Goal: Information Seeking & Learning: Learn about a topic

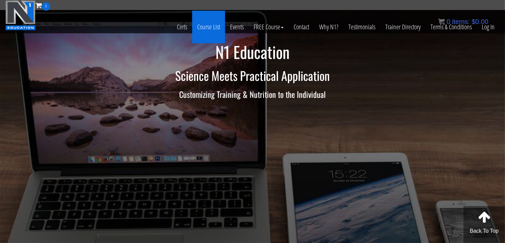
click at [206, 28] on link "Course List" at bounding box center [208, 27] width 33 height 33
click at [205, 25] on link "Course List" at bounding box center [208, 27] width 33 height 33
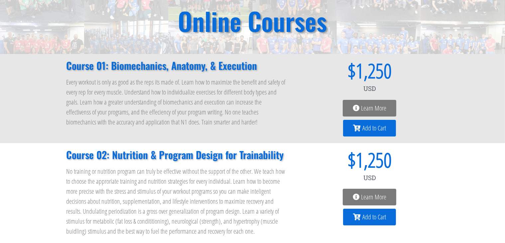
scroll to position [55, 0]
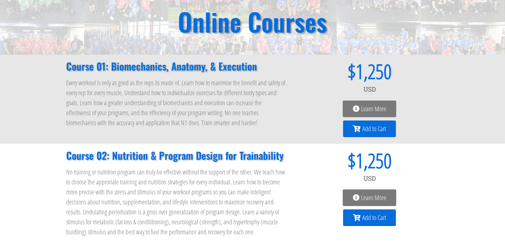
click at [366, 109] on span "Learn More" at bounding box center [373, 108] width 25 height 7
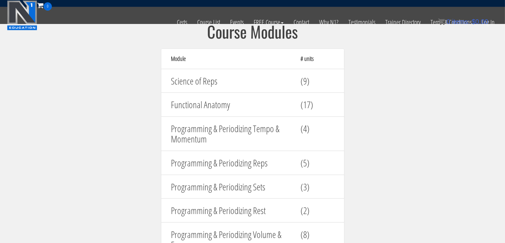
scroll to position [721, 0]
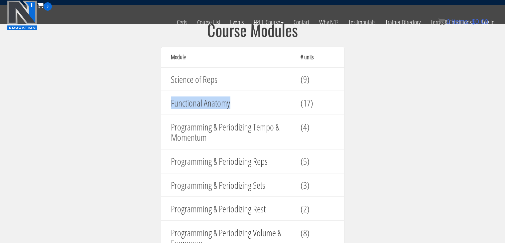
drag, startPoint x: 234, startPoint y: 101, endPoint x: 171, endPoint y: 100, distance: 62.5
click at [171, 100] on h4 "Functional Anatomy" at bounding box center [231, 103] width 120 height 10
copy h4 "Functional Anatomy"
click at [216, 126] on h4 "Programming & Periodizing Tempo & Momentum" at bounding box center [231, 132] width 120 height 21
click at [214, 136] on h4 "Programming & Periodizing Tempo & Momentum" at bounding box center [231, 132] width 120 height 21
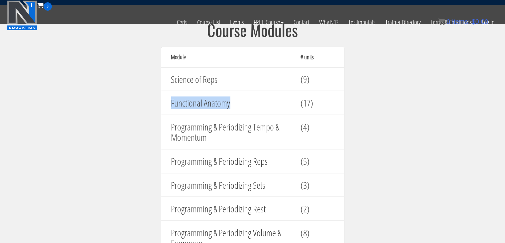
drag, startPoint x: 238, startPoint y: 105, endPoint x: 166, endPoint y: 102, distance: 71.9
click at [166, 102] on div "Functional Anatomy" at bounding box center [231, 102] width 130 height 17
click at [235, 96] on div "Functional Anatomy" at bounding box center [231, 102] width 130 height 17
drag, startPoint x: 235, startPoint y: 101, endPoint x: 156, endPoint y: 103, distance: 79.2
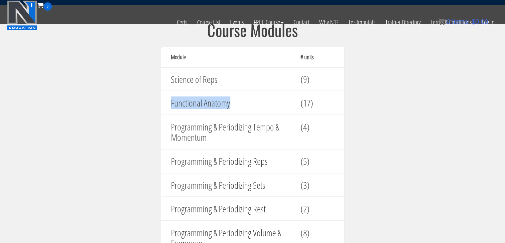
copy h4 "Functional Anatomy"
click at [288, 89] on div "Science of Reps (9)" at bounding box center [253, 79] width 184 height 24
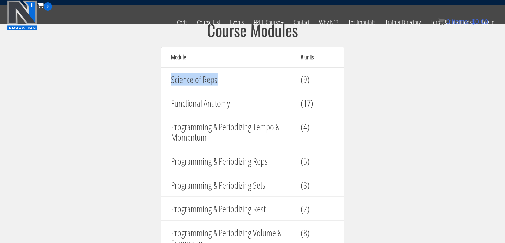
drag, startPoint x: 231, startPoint y: 77, endPoint x: 133, endPoint y: 76, distance: 98.1
copy h4 "Science of Reps"
click at [219, 133] on h4 "Programming & Periodizing Tempo & Momentum" at bounding box center [231, 132] width 120 height 21
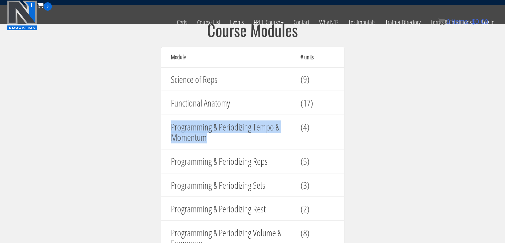
drag, startPoint x: 210, startPoint y: 133, endPoint x: 169, endPoint y: 121, distance: 42.3
click at [169, 121] on div "Programming & Periodizing Tempo & Momentum" at bounding box center [231, 131] width 130 height 27
copy h4 "Programming & Periodizing Tempo & Momentum"
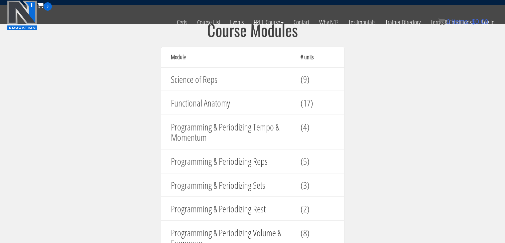
click at [249, 164] on h4 "Programming & Periodizing Reps" at bounding box center [231, 161] width 120 height 10
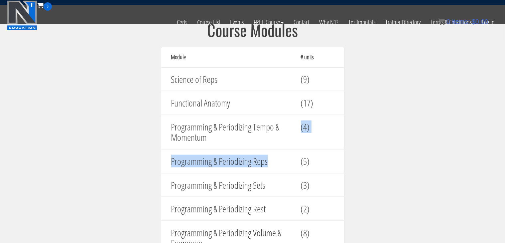
drag, startPoint x: 286, startPoint y: 164, endPoint x: 206, endPoint y: 147, distance: 81.5
click at [212, 156] on h4 "Programming & Periodizing Reps" at bounding box center [231, 161] width 120 height 10
drag, startPoint x: 270, startPoint y: 158, endPoint x: 166, endPoint y: 159, distance: 103.8
click at [166, 159] on div "Programming & Periodizing Reps" at bounding box center [231, 161] width 130 height 17
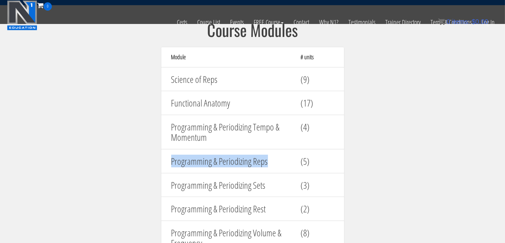
copy h4 "Programming & Periodizing Reps"
click at [196, 135] on h4 "Programming & Periodizing Tempo & Momentum" at bounding box center [231, 132] width 120 height 21
drag, startPoint x: 274, startPoint y: 162, endPoint x: 160, endPoint y: 156, distance: 113.5
copy h4 "Programming & Periodizing Reps"
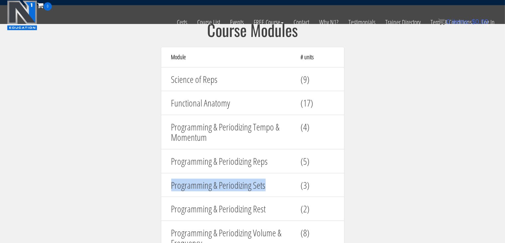
drag, startPoint x: 274, startPoint y: 184, endPoint x: 165, endPoint y: 179, distance: 108.5
click at [165, 179] on div "Programming & Periodizing Sets (3)" at bounding box center [253, 185] width 184 height 24
copy h4 "Programming & Periodizing Sets"
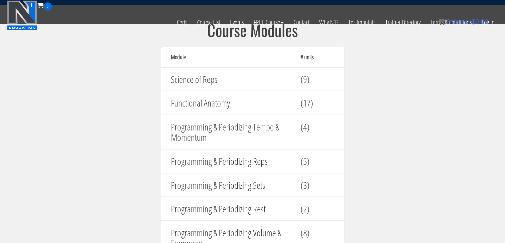
click at [239, 159] on h4 "Programming & Periodizing Reps" at bounding box center [231, 161] width 120 height 10
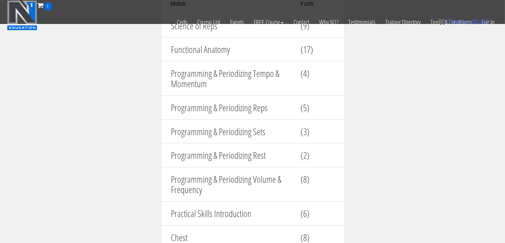
scroll to position [776, 0]
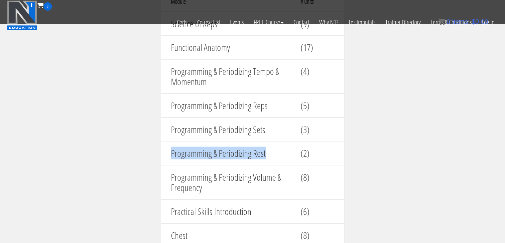
drag, startPoint x: 272, startPoint y: 150, endPoint x: 173, endPoint y: 158, distance: 99.4
click at [173, 158] on div "Programming & Periodizing Rest" at bounding box center [231, 153] width 130 height 17
copy h4 "Programming & Periodizing Rest"
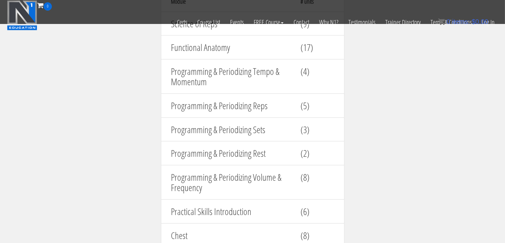
click at [266, 177] on h4 "Programming & Periodizing Volume & Frequency" at bounding box center [231, 182] width 120 height 21
click at [238, 184] on h4 "Programming & Periodizing Volume & Frequency" at bounding box center [231, 182] width 120 height 21
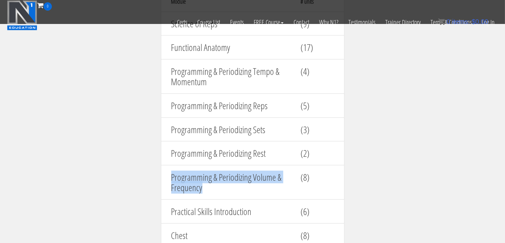
drag, startPoint x: 225, startPoint y: 187, endPoint x: 160, endPoint y: 169, distance: 68.1
click at [160, 169] on div "Course Modules Module # units Science of Reps (9) Functional Anatomy (17) Progr…" at bounding box center [253, 229] width 200 height 527
copy h4 "Programming & Periodizing Volume & Frequency"
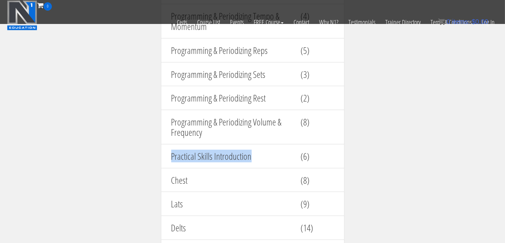
drag, startPoint x: 239, startPoint y: 156, endPoint x: 143, endPoint y: 154, distance: 96.1
click at [143, 154] on section "Course Modules Module # units Science of Reps (9) Functional Anatomy (17) Progr…" at bounding box center [252, 174] width 505 height 559
copy h4 "Practical Skills Introduction"
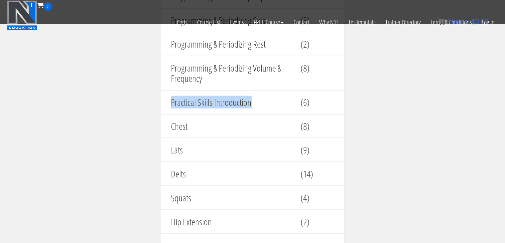
scroll to position [887, 0]
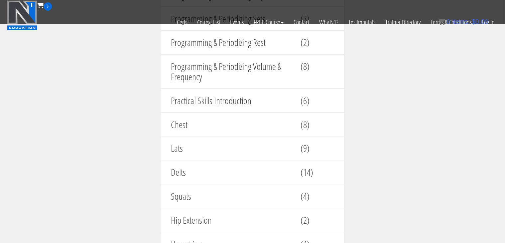
click at [200, 121] on h4 "Chest" at bounding box center [231, 124] width 120 height 10
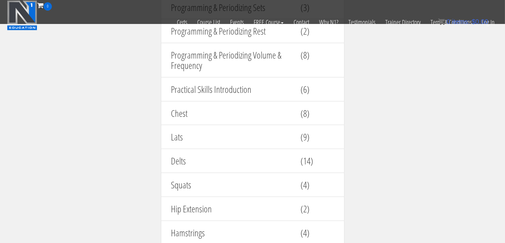
scroll to position [900, 0]
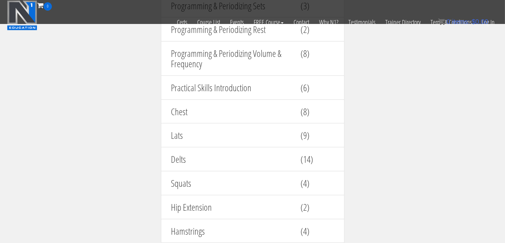
click at [269, 108] on h4 "Chest" at bounding box center [231, 111] width 120 height 10
click at [250, 133] on h4 "Lats" at bounding box center [231, 135] width 120 height 10
click at [205, 103] on div "Chest" at bounding box center [231, 111] width 130 height 17
click at [194, 123] on div "Lats (9)" at bounding box center [253, 135] width 184 height 24
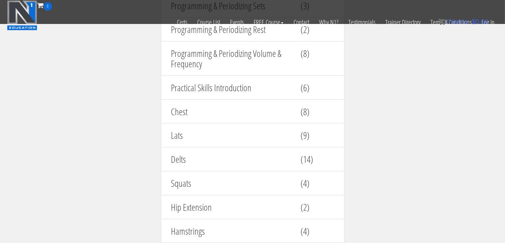
click at [194, 111] on h4 "Chest" at bounding box center [231, 111] width 120 height 10
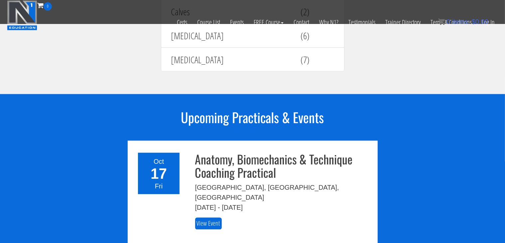
scroll to position [1192, 0]
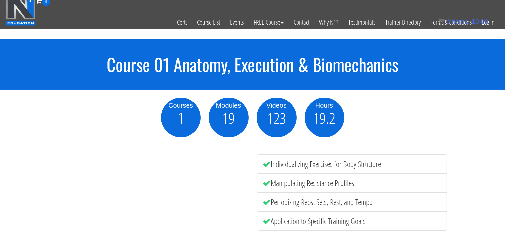
scroll to position [0, 0]
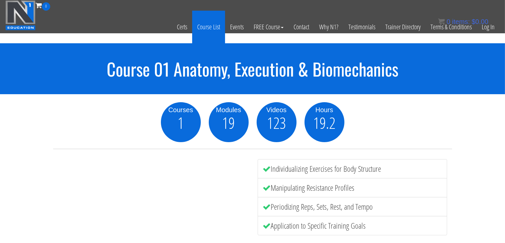
click at [211, 23] on link "Course List" at bounding box center [208, 27] width 33 height 33
click at [210, 27] on link "Course List" at bounding box center [208, 27] width 33 height 33
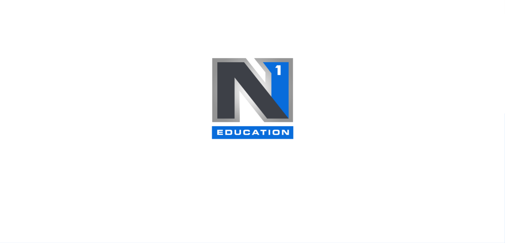
scroll to position [831, 0]
click at [166, 60] on div at bounding box center [252, 121] width 505 height 243
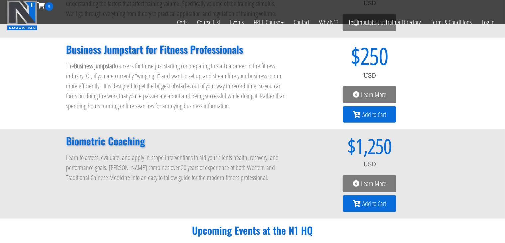
scroll to position [557, 0]
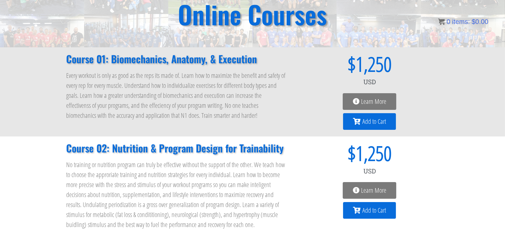
scroll to position [70, 0]
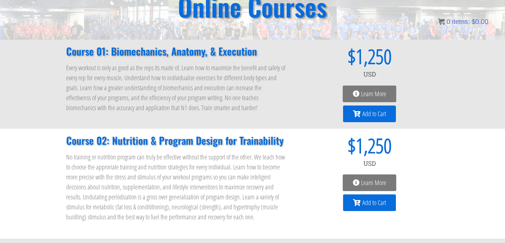
click at [372, 95] on span "Learn More" at bounding box center [373, 93] width 25 height 7
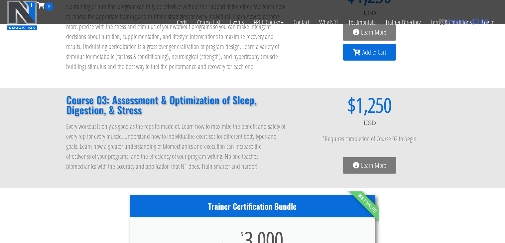
scroll to position [181, 0]
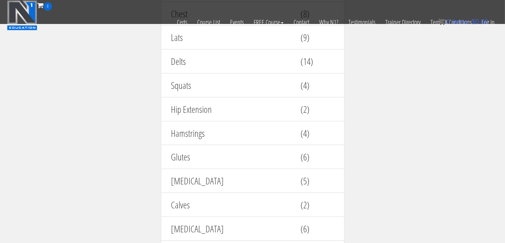
scroll to position [887, 0]
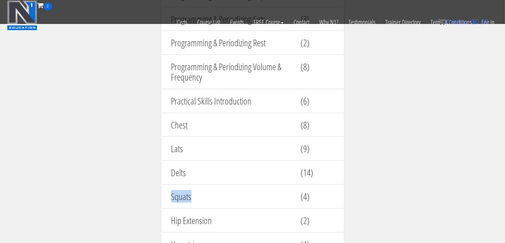
drag, startPoint x: 205, startPoint y: 196, endPoint x: 168, endPoint y: 203, distance: 37.9
click at [168, 203] on div "Squats" at bounding box center [231, 196] width 130 height 17
copy h4 "Squats"
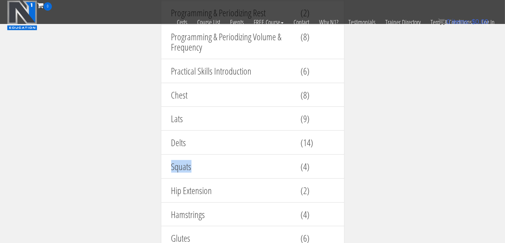
scroll to position [942, 0]
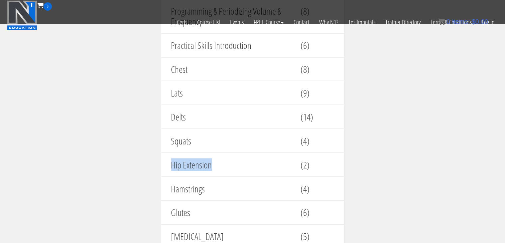
drag, startPoint x: 215, startPoint y: 164, endPoint x: 156, endPoint y: 164, distance: 59.2
click at [156, 164] on div "Course Modules Module # units Science of Reps (9) Functional Anatomy (17) Progr…" at bounding box center [253, 63] width 200 height 527
copy h4 "Hip Extension"
click at [213, 189] on h4 "Hamstrings" at bounding box center [231, 189] width 120 height 10
drag, startPoint x: 213, startPoint y: 189, endPoint x: 172, endPoint y: 190, distance: 41.2
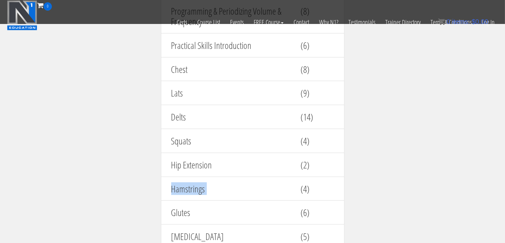
click at [172, 190] on h4 "Hamstrings" at bounding box center [231, 189] width 120 height 10
copy h4 "Hamstrings"
click at [208, 208] on h4 "Glutes" at bounding box center [231, 212] width 120 height 10
click at [212, 184] on h4 "Hamstrings" at bounding box center [231, 189] width 120 height 10
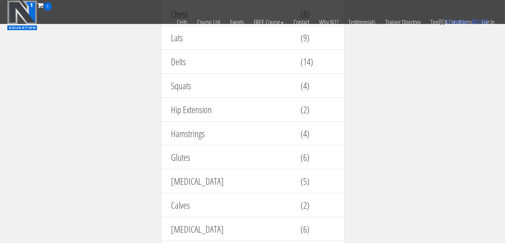
scroll to position [998, 0]
drag, startPoint x: 209, startPoint y: 155, endPoint x: 137, endPoint y: 162, distance: 72.5
click at [137, 162] on section "Course Modules Module # units Science of Reps (9) Functional Anatomy (17) Progr…" at bounding box center [252, 7] width 505 height 559
copy h4 "Glutes"
click at [91, 166] on section "Course Modules Module # units Science of Reps (9) Functional Anatomy (17) Progr…" at bounding box center [252, 7] width 505 height 559
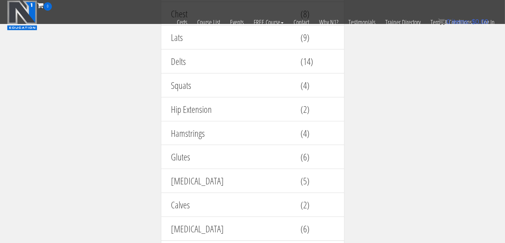
click at [189, 179] on h4 "Quadriceps" at bounding box center [231, 181] width 120 height 10
click at [218, 178] on h4 "Quadriceps" at bounding box center [231, 181] width 120 height 10
drag, startPoint x: 216, startPoint y: 177, endPoint x: 169, endPoint y: 175, distance: 47.2
click at [169, 175] on div "Quadriceps" at bounding box center [231, 180] width 130 height 17
copy h4 "Quadriceps"
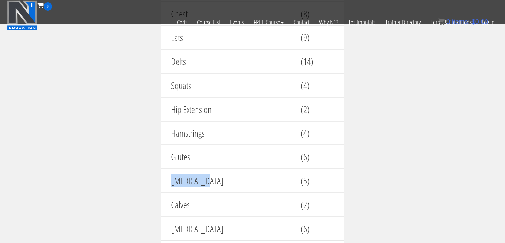
click at [220, 177] on h4 "Quadriceps" at bounding box center [231, 181] width 120 height 10
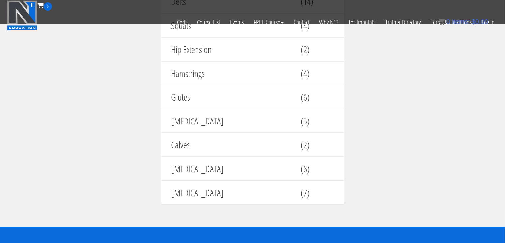
scroll to position [1059, 0]
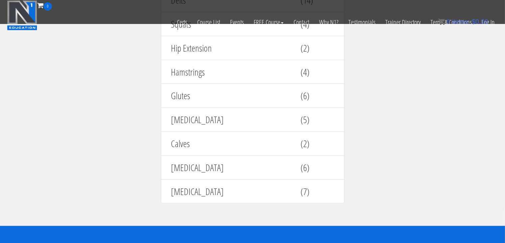
drag, startPoint x: 300, startPoint y: 77, endPoint x: 299, endPoint y: 84, distance: 7.4
click at [300, 77] on div "(4)" at bounding box center [317, 72] width 43 height 17
drag, startPoint x: 197, startPoint y: 137, endPoint x: 182, endPoint y: 136, distance: 15.6
click at [182, 138] on h4 "Calves" at bounding box center [231, 143] width 120 height 10
click at [222, 114] on h4 "Quadriceps" at bounding box center [231, 119] width 120 height 10
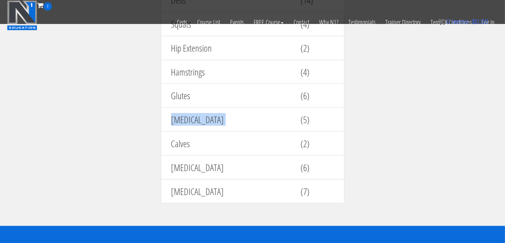
drag, startPoint x: 222, startPoint y: 114, endPoint x: 180, endPoint y: 119, distance: 42.9
click at [180, 119] on h4 "Quadriceps" at bounding box center [231, 119] width 120 height 10
copy h4 "Quadriceps"
click at [216, 135] on div "Calves" at bounding box center [231, 143] width 130 height 17
drag, startPoint x: 197, startPoint y: 140, endPoint x: 151, endPoint y: 138, distance: 46.3
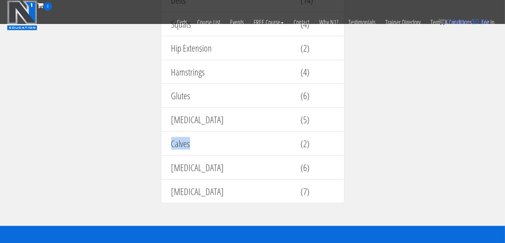
copy h4 "Calves"
click at [200, 167] on h4 "Biceps" at bounding box center [231, 167] width 120 height 10
drag, startPoint x: 200, startPoint y: 167, endPoint x: 163, endPoint y: 155, distance: 38.3
click at [163, 155] on div "Biceps (6)" at bounding box center [253, 167] width 184 height 24
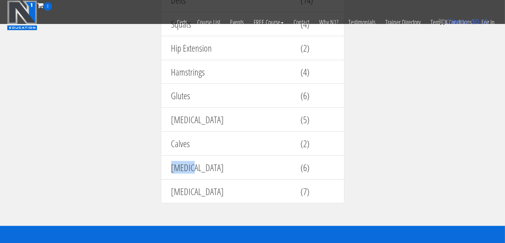
copy h4 "Biceps"
drag, startPoint x: 213, startPoint y: 189, endPoint x: 161, endPoint y: 184, distance: 51.9
click at [161, 184] on div "Triceps (7)" at bounding box center [253, 191] width 184 height 24
copy h4 "Triceps"
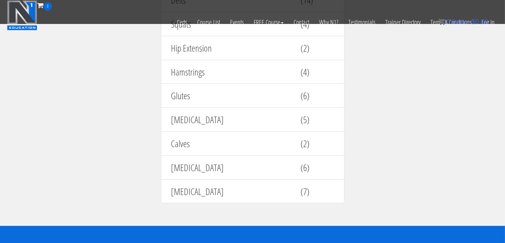
click at [334, 155] on div "Biceps (6)" at bounding box center [253, 167] width 184 height 24
click at [334, 126] on div "Quadriceps (5)" at bounding box center [253, 119] width 184 height 24
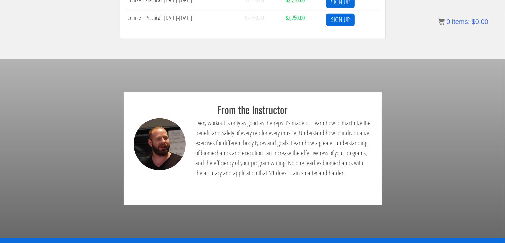
scroll to position [0, 0]
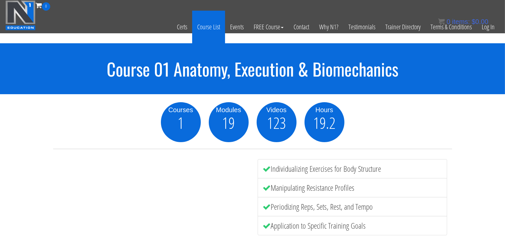
click at [201, 23] on link "Course List" at bounding box center [208, 27] width 33 height 33
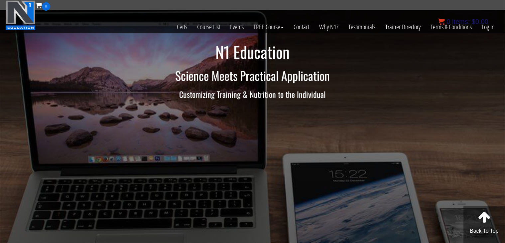
click at [482, 25] on bdi "$ 0.00" at bounding box center [480, 21] width 17 height 7
click at [487, 30] on link "Log In" at bounding box center [488, 27] width 23 height 33
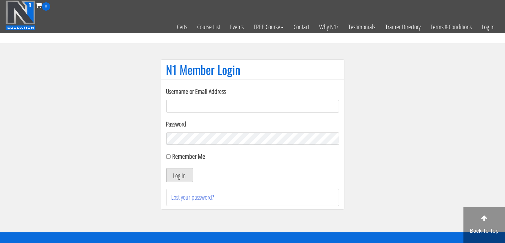
type input "asyok005@gmail.com"
click at [173, 176] on button "Log In" at bounding box center [179, 175] width 27 height 14
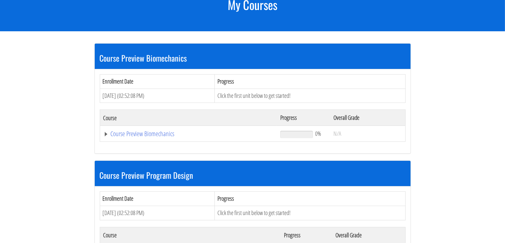
scroll to position [101, 0]
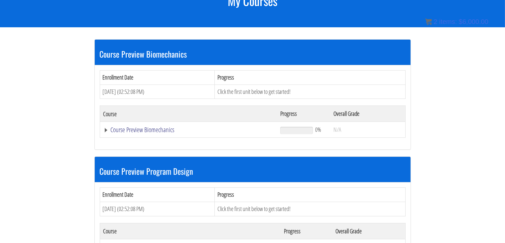
click at [106, 129] on link "Course Preview Biomechanics" at bounding box center [188, 129] width 171 height 7
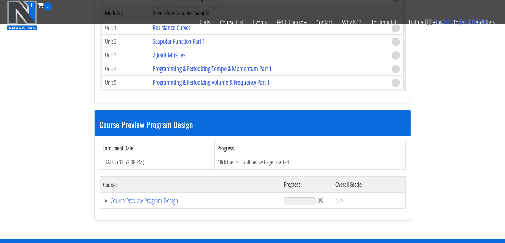
scroll to position [267, 0]
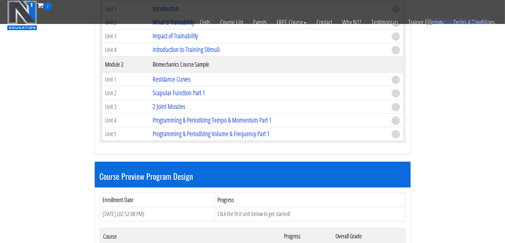
scroll to position [212, 0]
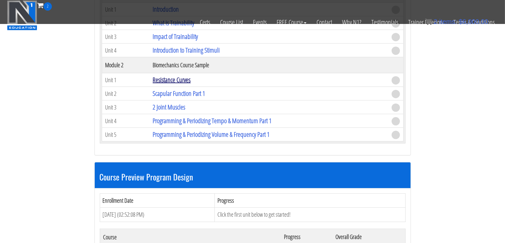
click at [178, 79] on link "Resistance Curves" at bounding box center [172, 79] width 38 height 9
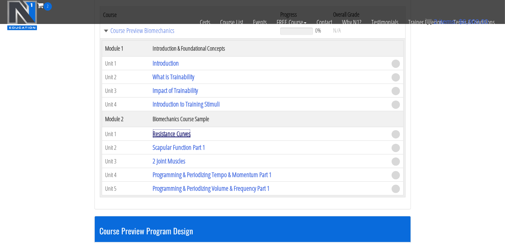
scroll to position [157, 0]
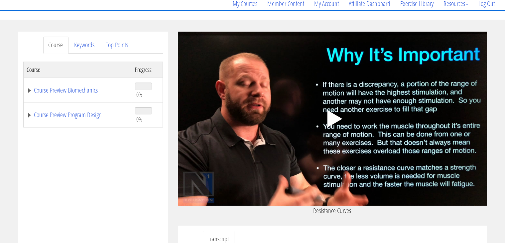
scroll to position [55, 0]
click at [326, 107] on icon ".fp-color-play{opacity:0.65;}.controlbutton{fill:#fff;}" at bounding box center [333, 119] width 42 height 42
click at [33, 92] on link "Course Preview Biomechanics" at bounding box center [77, 90] width 101 height 7
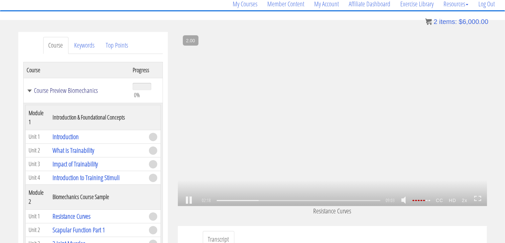
scroll to position [162, 0]
drag, startPoint x: 258, startPoint y: 201, endPoint x: 196, endPoint y: 199, distance: 62.5
click at [186, 200] on link at bounding box center [188, 200] width 11 height 0
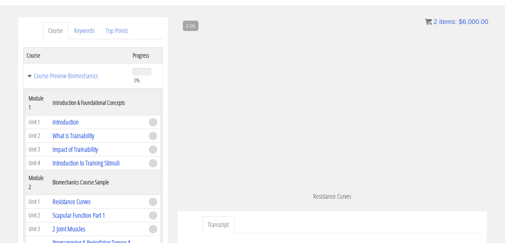
scroll to position [71, 0]
click at [124, 139] on td "What is Trainability" at bounding box center [97, 135] width 96 height 14
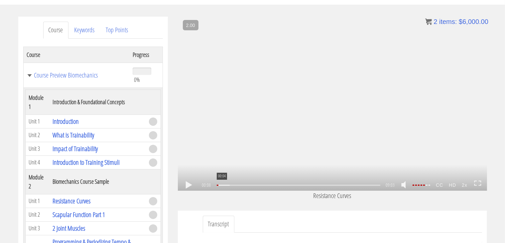
click at [235, 119] on div ".a{fill:#000;opacity:0.65;}.b{fill:#fff;opacity:1.0;} .fp-color-play{opacity:0.…" at bounding box center [332, 104] width 309 height 174
click at [249, 144] on div ".a{fill:#000;opacity:0.65;}.b{fill:#fff;opacity:1.0;} .fp-color-play{opacity:0.…" at bounding box center [332, 104] width 309 height 174
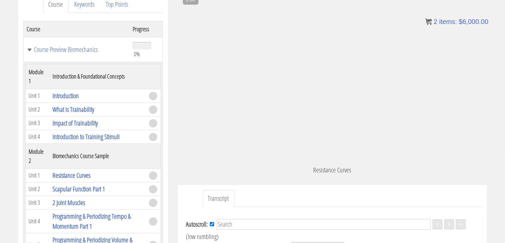
scroll to position [126, 0]
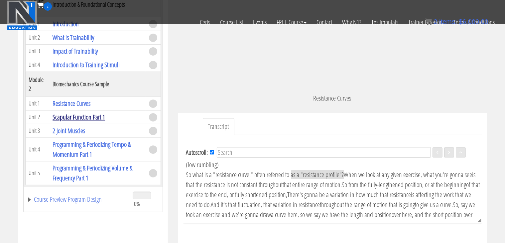
click at [66, 117] on link "Scapular Function Part 1" at bounding box center [79, 116] width 53 height 9
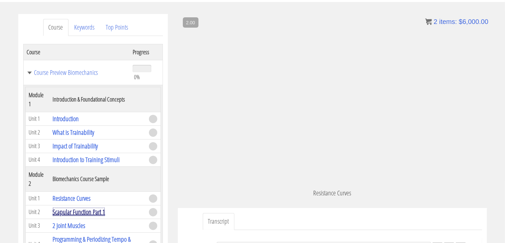
scroll to position [129, 0]
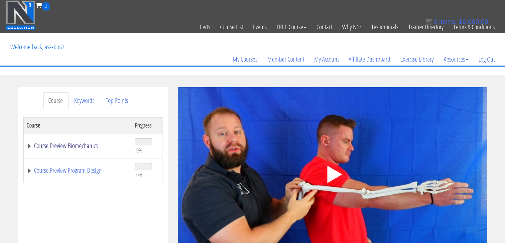
click at [55, 146] on link "Course Preview Biomechanics" at bounding box center [77, 145] width 101 height 7
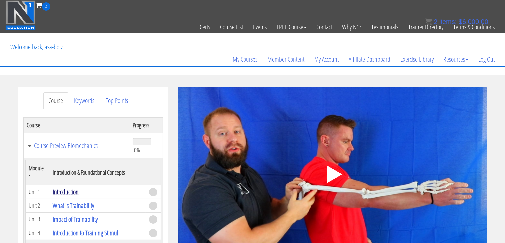
click at [61, 191] on link "Introduction" at bounding box center [66, 191] width 26 height 9
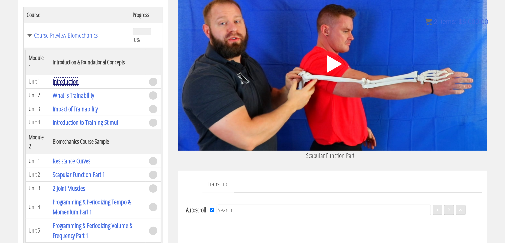
scroll to position [111, 0]
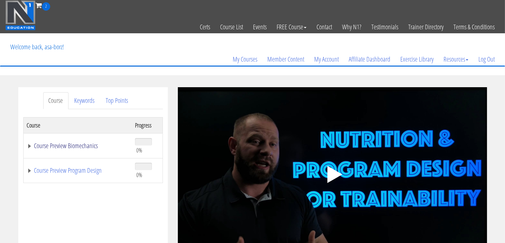
click at [35, 146] on link "Course Preview Biomechanics" at bounding box center [77, 145] width 101 height 7
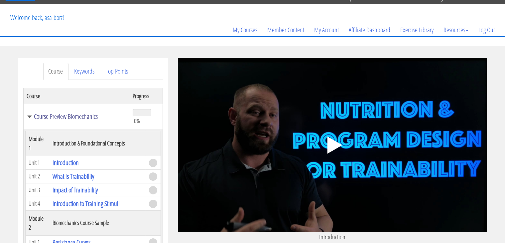
scroll to position [55, 0]
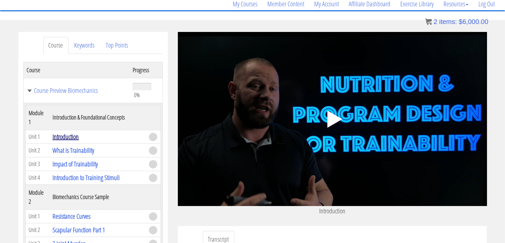
click at [69, 134] on link "Introduction" at bounding box center [66, 136] width 26 height 9
click at [322, 124] on icon ".fp-color-play{opacity:0.65;}.controlbutton{fill:#fff;}" at bounding box center [333, 119] width 42 height 42
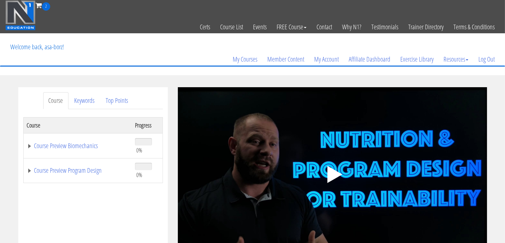
click at [334, 173] on polygon at bounding box center [334, 174] width 15 height 17
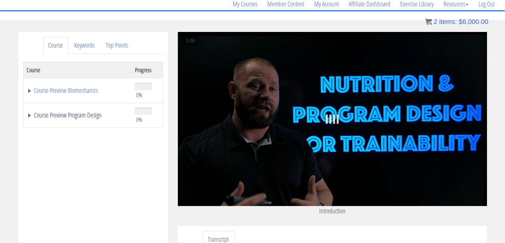
click at [29, 114] on link "Course Preview Program Design" at bounding box center [77, 115] width 101 height 7
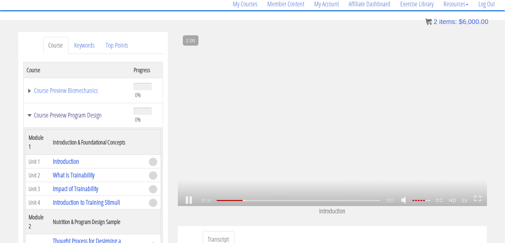
scroll to position [101, 0]
drag, startPoint x: 245, startPoint y: 203, endPoint x: 206, endPoint y: 202, distance: 39.6
click at [206, 202] on div "01:36 00:00 10:01 08:25 CC HD 2x" at bounding box center [332, 200] width 309 height 11
click at [277, 121] on div ".a{fill:#000;opacity:0.65;}.b{fill:#fff;opacity:1.0;} .fp-color-play{opacity:0.…" at bounding box center [332, 119] width 309 height 174
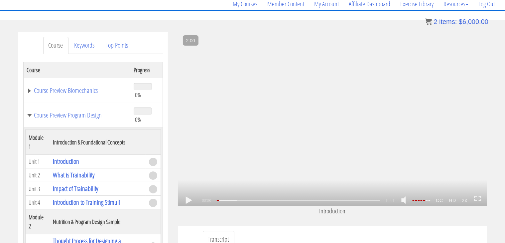
click at [334, 60] on div ".a{fill:#000;opacity:0.65;}.b{fill:#fff;opacity:1.0;} .fp-color-play{opacity:0.…" at bounding box center [332, 119] width 309 height 174
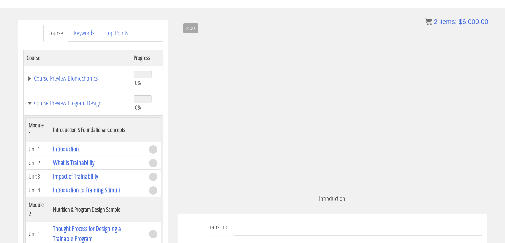
scroll to position [71, 0]
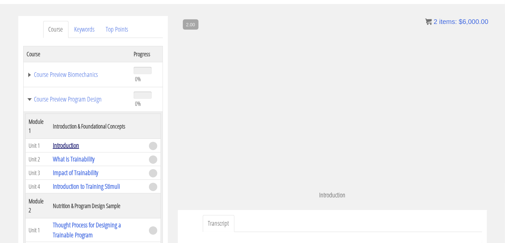
click at [66, 145] on link "Introduction" at bounding box center [66, 145] width 26 height 9
click at [31, 75] on link "Course Preview Biomechanics" at bounding box center [77, 74] width 100 height 7
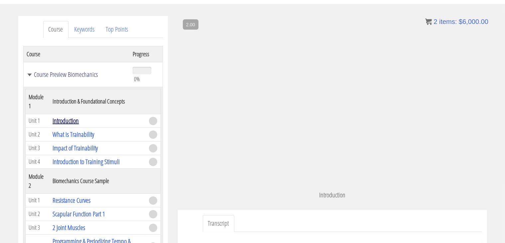
scroll to position [29, 0]
click at [64, 121] on link "Introduction" at bounding box center [66, 120] width 26 height 9
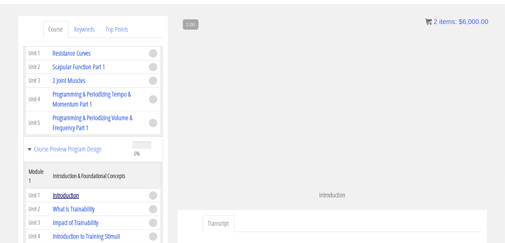
scroll to position [40, 0]
click at [61, 191] on link "Introduction" at bounding box center [66, 195] width 26 height 9
click at [67, 204] on link "What is Trainability" at bounding box center [74, 208] width 42 height 9
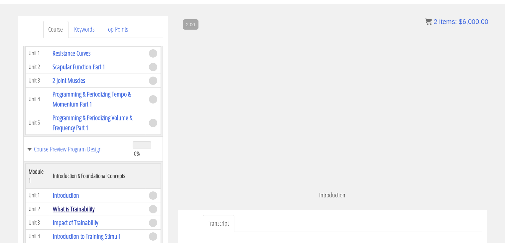
click at [67, 204] on link "What is Trainability" at bounding box center [74, 208] width 42 height 9
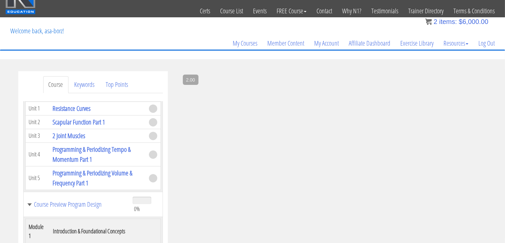
scroll to position [50, 0]
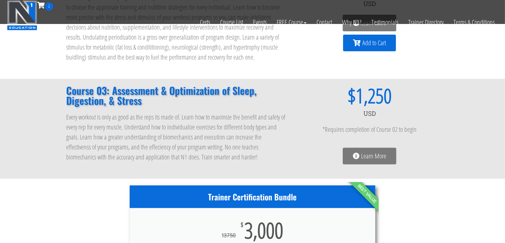
scroll to position [221, 0]
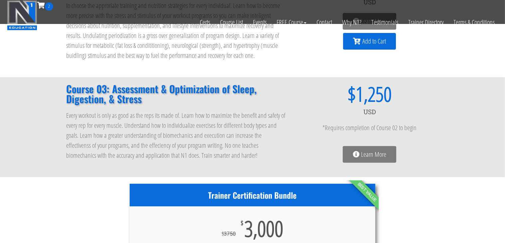
click at [363, 151] on span "Learn More" at bounding box center [373, 154] width 25 height 7
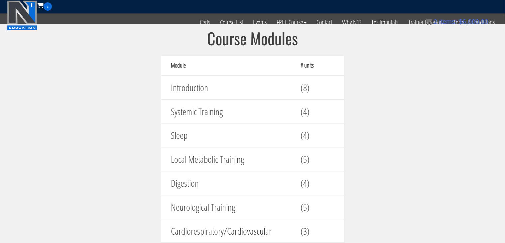
scroll to position [728, 0]
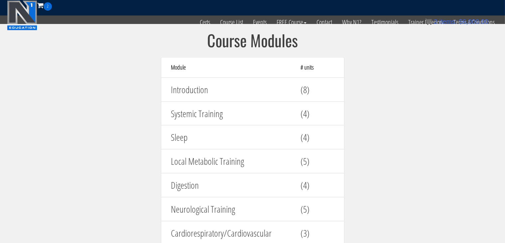
click at [46, 4] on span "2" at bounding box center [48, 6] width 8 height 8
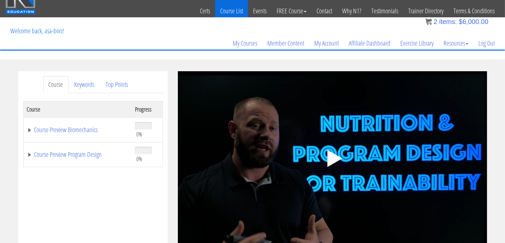
click at [228, 10] on link "Course List" at bounding box center [231, 11] width 33 height 33
drag, startPoint x: 211, startPoint y: 40, endPoint x: 203, endPoint y: 30, distance: 13.2
click at [211, 35] on div "My Courses Member Content My Account Affiliate Dashboard Exercise Library Resou…" at bounding box center [252, 34] width 495 height 32
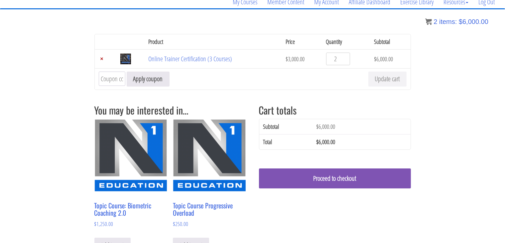
scroll to position [65, 0]
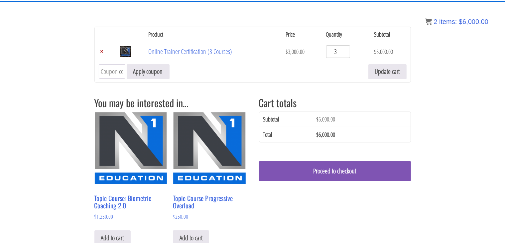
click at [346, 47] on input "3" at bounding box center [338, 51] width 24 height 13
click at [346, 47] on input "4" at bounding box center [338, 51] width 24 height 13
click at [346, 47] on input "5" at bounding box center [338, 51] width 24 height 13
type input "6"
click at [346, 47] on input "6" at bounding box center [338, 51] width 24 height 13
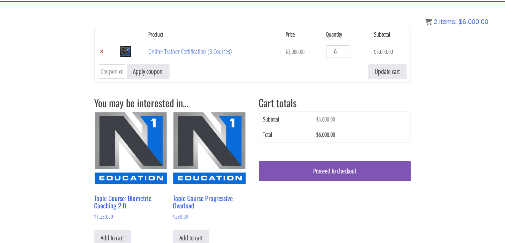
click at [341, 48] on input "6" at bounding box center [338, 51] width 24 height 13
click at [348, 68] on td "Coupon: Apply coupon Update cart" at bounding box center [253, 71] width 316 height 21
click at [271, 82] on div "Remove item Thumbnail image Product Price Quantity Subtotal × Online Trainer Ce…" at bounding box center [252, 149] width 317 height 245
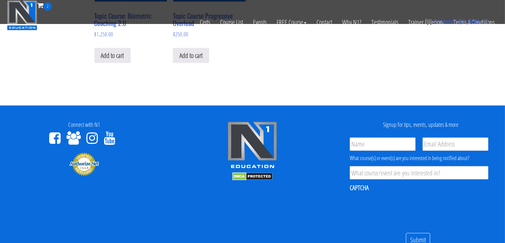
scroll to position [120, 0]
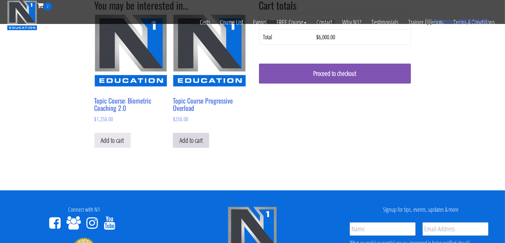
click at [192, 142] on link "Add to cart" at bounding box center [191, 140] width 36 height 15
click at [184, 104] on h2 "Topic Course Progressive Overload" at bounding box center [209, 103] width 73 height 21
click at [182, 108] on h2 "Topic Course Progressive Overload" at bounding box center [209, 103] width 73 height 21
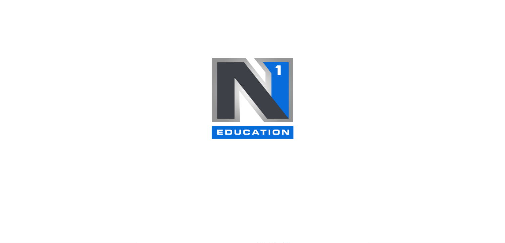
drag, startPoint x: 110, startPoint y: 76, endPoint x: 40, endPoint y: 240, distance: 178.9
click at [60, 203] on div at bounding box center [252, 121] width 505 height 243
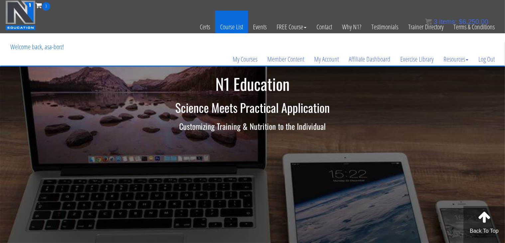
click at [222, 27] on link "Course List" at bounding box center [231, 27] width 33 height 33
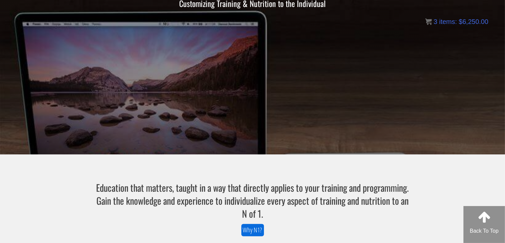
scroll to position [117, 0]
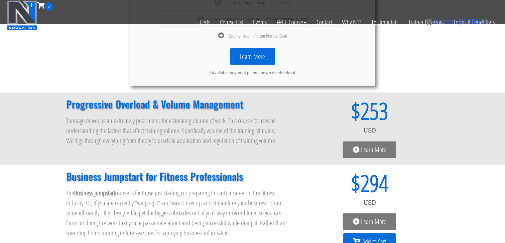
scroll to position [499, 0]
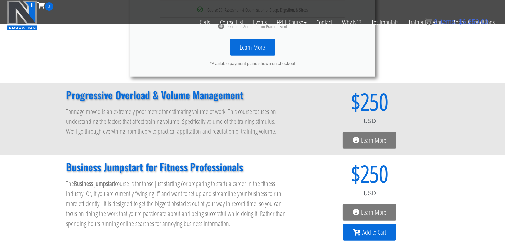
click at [346, 141] on link "Learn More" at bounding box center [370, 140] width 54 height 17
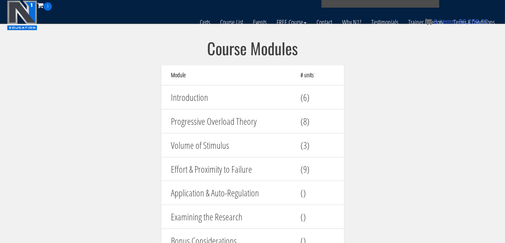
scroll to position [665, 0]
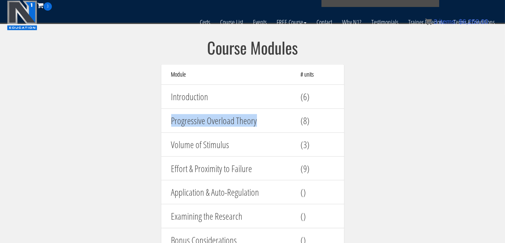
drag, startPoint x: 168, startPoint y: 120, endPoint x: 260, endPoint y: 125, distance: 92.2
click at [260, 125] on div "Progressive Overload Theory" at bounding box center [231, 120] width 130 height 17
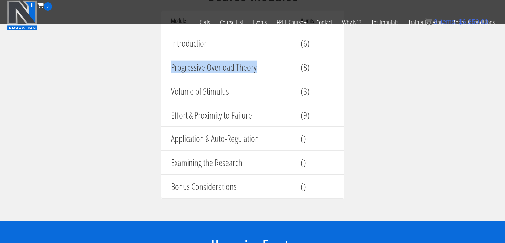
scroll to position [720, 0]
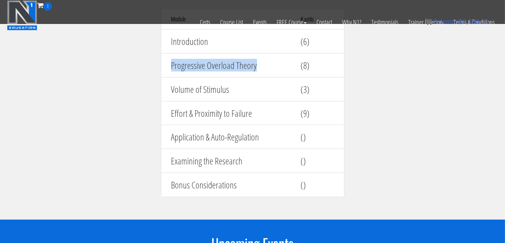
copy h4 "Progressive Overload Theory"
click at [131, 68] on section "Course Modules Module # units Introduction (6) Progressive Overload Theory (8) …" at bounding box center [252, 94] width 505 height 252
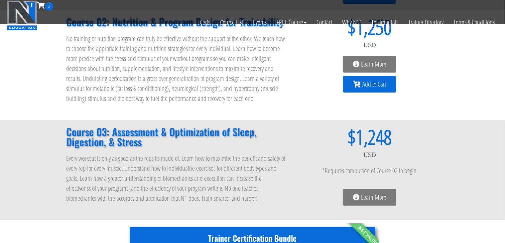
scroll to position [221, 0]
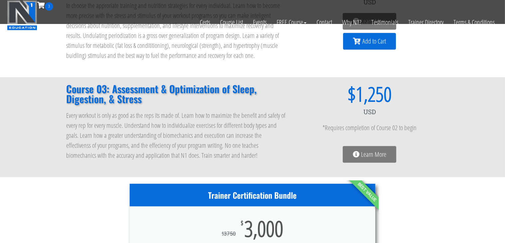
click at [363, 155] on span "Learn More" at bounding box center [373, 154] width 25 height 7
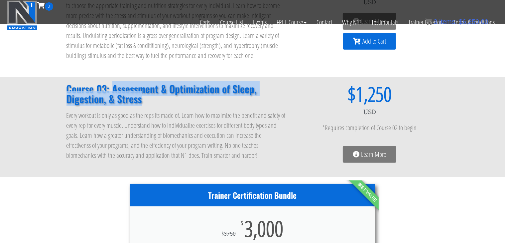
drag, startPoint x: 112, startPoint y: 92, endPoint x: 148, endPoint y: 104, distance: 37.8
click at [148, 104] on div "Course 03: Assessment & Optimization of Sleep, Digestion, & Stress Every workou…" at bounding box center [176, 126] width 227 height 93
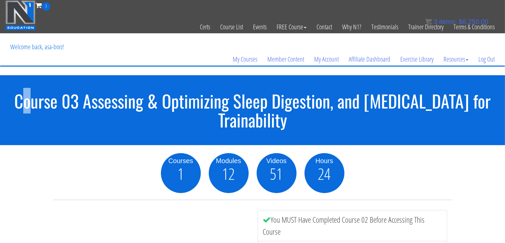
drag, startPoint x: 10, startPoint y: 104, endPoint x: 18, endPoint y: 104, distance: 8.0
click at [18, 104] on h1 "Course 03 Assessing & Optimizing Sleep Digestion, and [MEDICAL_DATA] for Traina…" at bounding box center [252, 110] width 505 height 38
drag, startPoint x: 8, startPoint y: 103, endPoint x: 320, endPoint y: 127, distance: 313.3
click at [320, 127] on h1 "Course 03 Assessing & Optimizing Sleep Digestion, and [MEDICAL_DATA] for Traina…" at bounding box center [252, 110] width 505 height 38
copy h1 "Course 03 Assessing & Optimizing Sleep Digestion, and [MEDICAL_DATA] for Traina…"
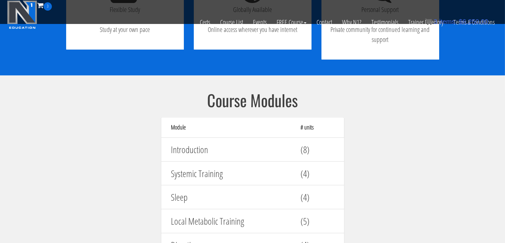
scroll to position [720, 0]
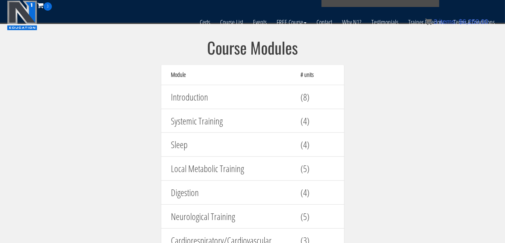
click at [238, 97] on h4 "Introduction" at bounding box center [231, 97] width 120 height 10
drag, startPoint x: 234, startPoint y: 124, endPoint x: 128, endPoint y: 120, distance: 106.5
click at [128, 120] on section "Course Modules Module # units Introduction (8) Systemic Training (4) Sleep (4) …" at bounding box center [252, 208] width 505 height 371
copy h4 "Systemic Training"
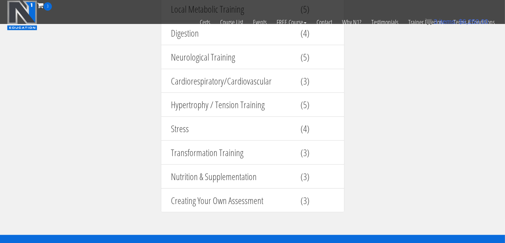
scroll to position [887, 0]
